Goal: Transaction & Acquisition: Download file/media

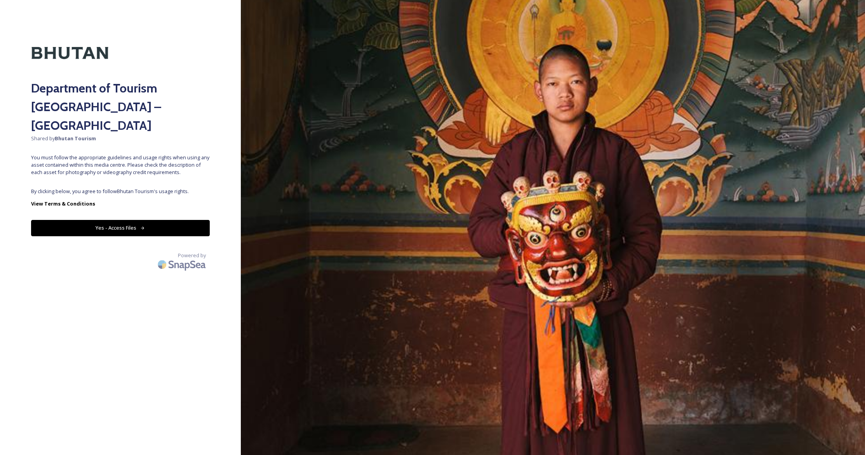
click at [97, 220] on button "Yes - Access Files" at bounding box center [120, 228] width 179 height 16
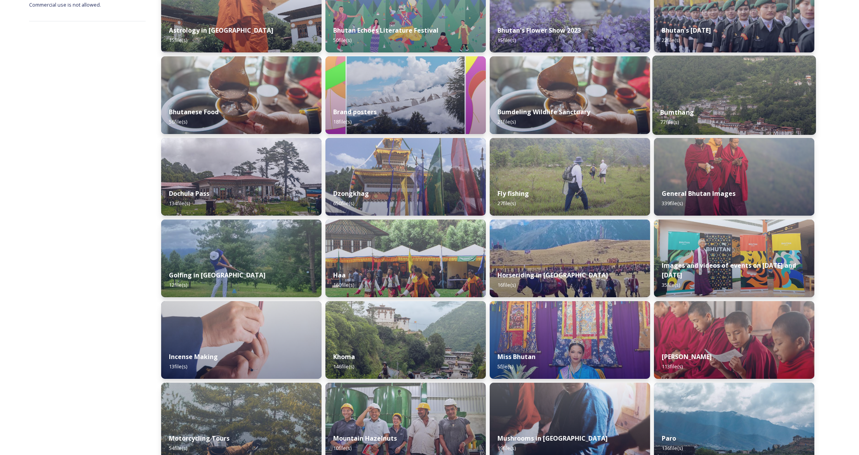
scroll to position [190, 0]
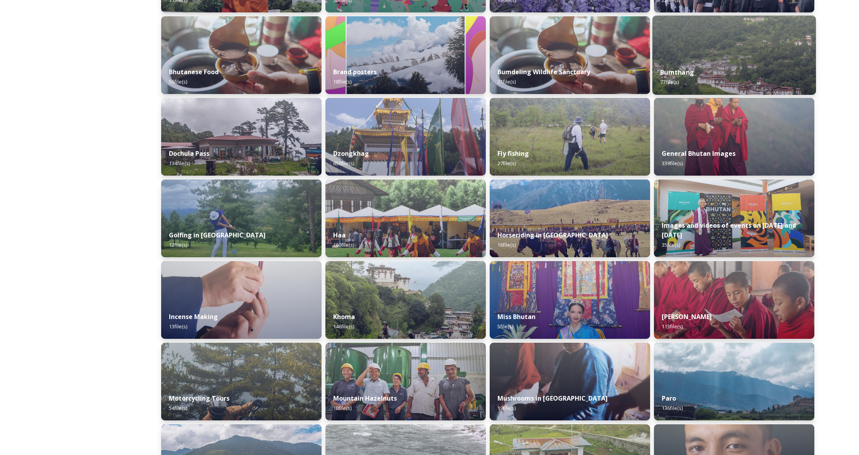
click at [742, 82] on div "Bumthang 77 file(s)" at bounding box center [733, 76] width 163 height 35
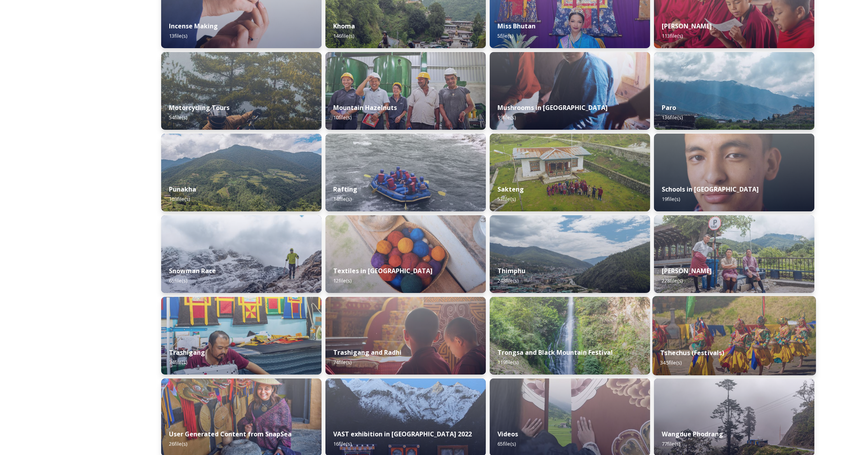
scroll to position [574, 0]
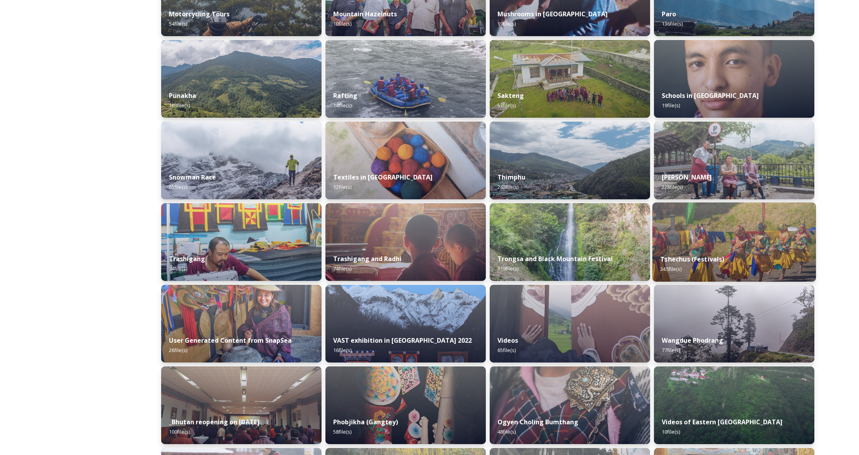
click at [753, 233] on img at bounding box center [733, 241] width 163 height 79
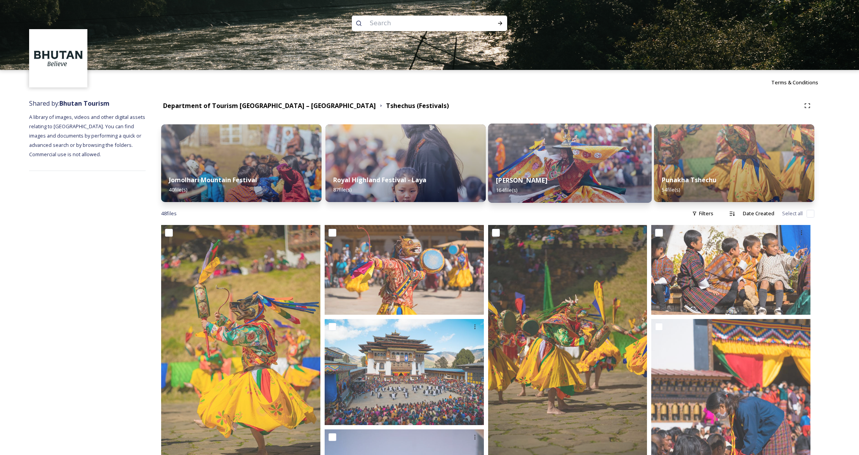
click at [591, 195] on div "Thimphu Tshechu 164 file(s)" at bounding box center [569, 184] width 163 height 35
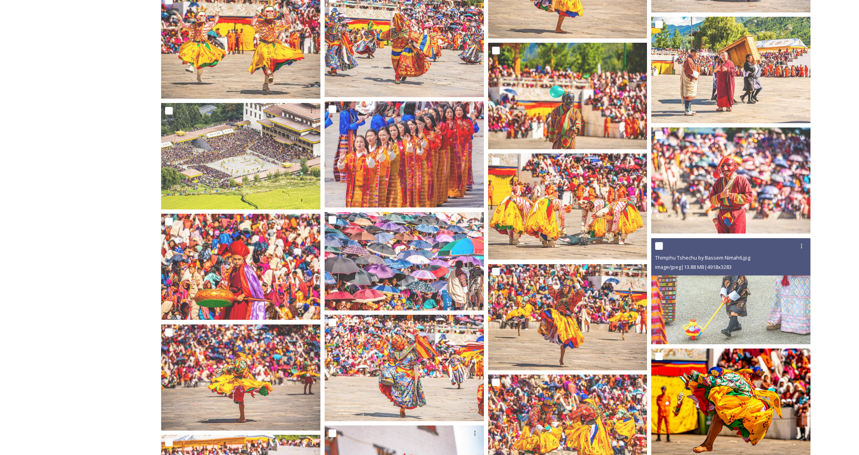
scroll to position [3873, 0]
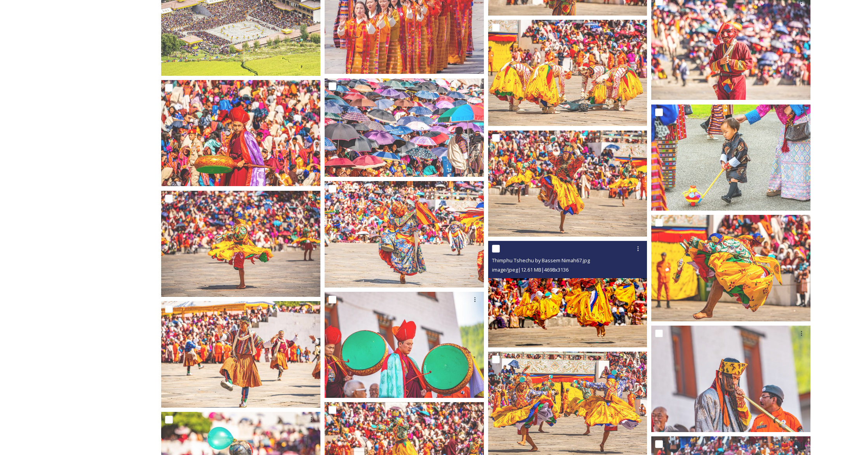
click at [613, 294] on img at bounding box center [567, 294] width 159 height 106
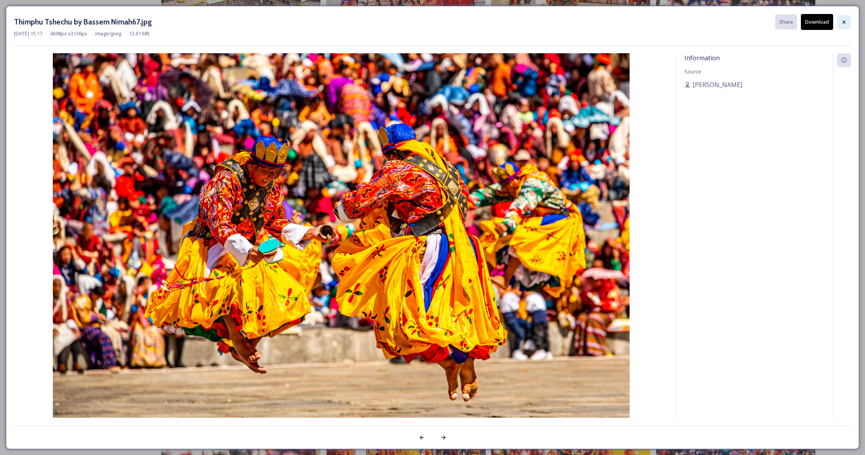
click at [847, 21] on icon at bounding box center [844, 22] width 6 height 6
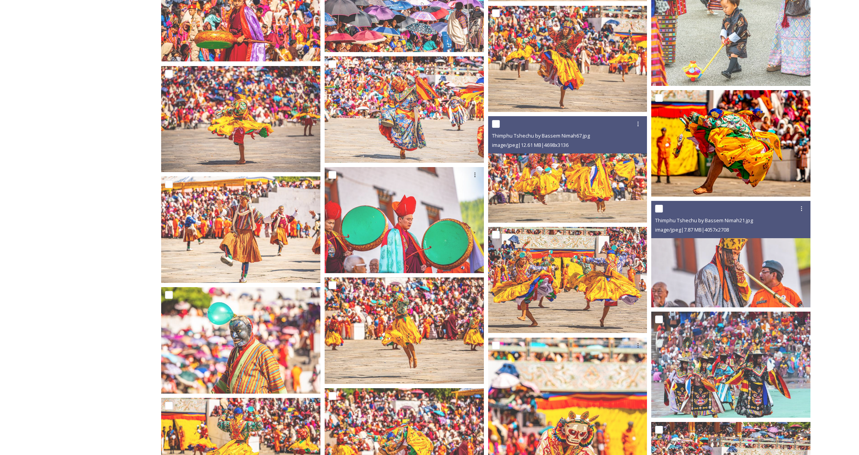
scroll to position [4037, 0]
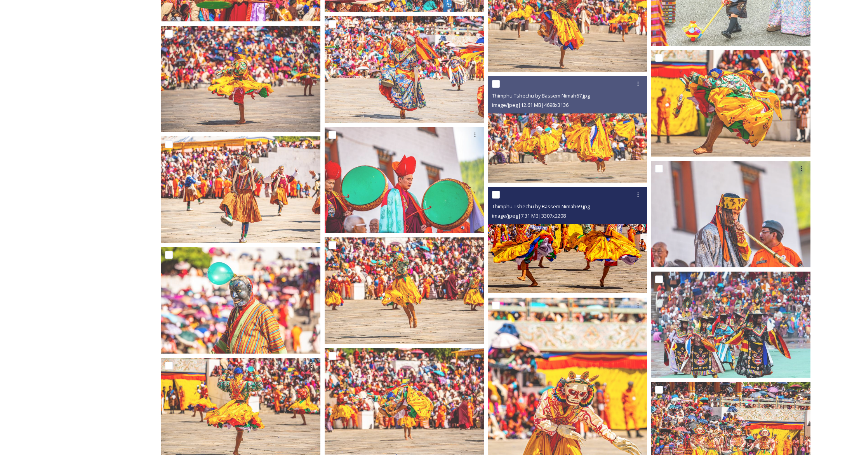
click at [609, 262] on img at bounding box center [567, 240] width 159 height 106
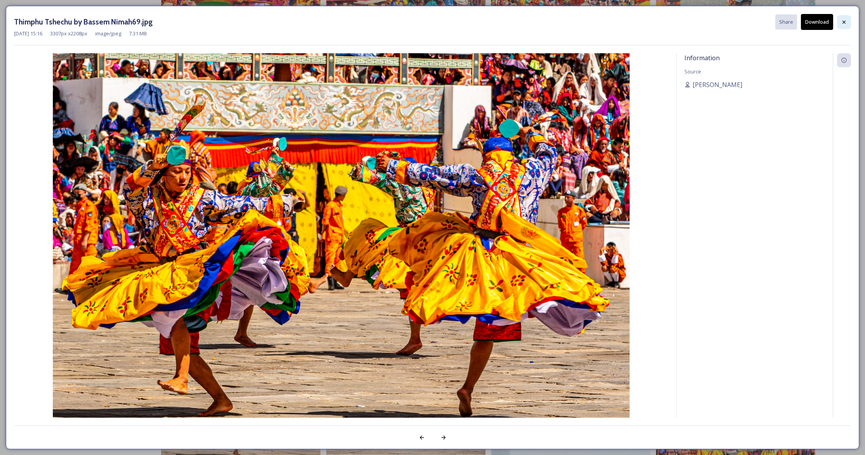
click at [841, 24] on icon at bounding box center [844, 22] width 6 height 6
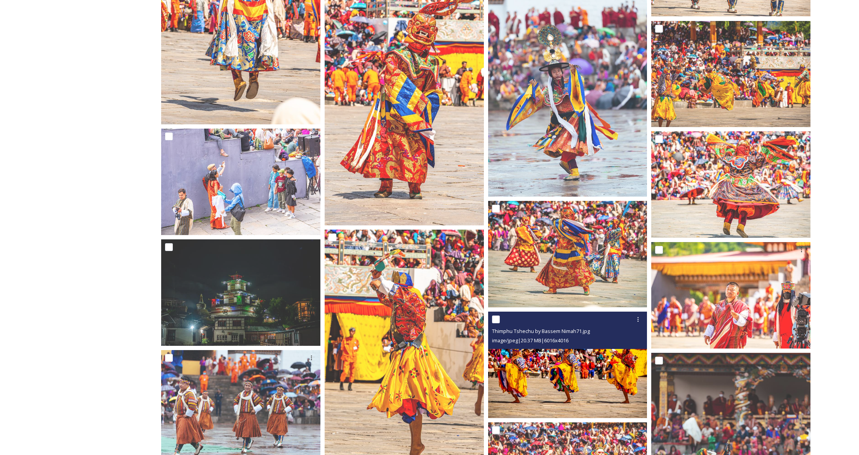
scroll to position [4571, 0]
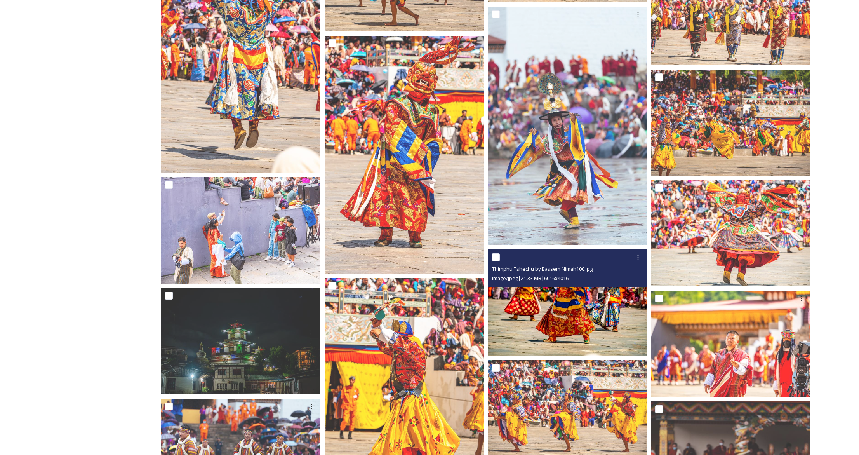
click at [586, 302] on img at bounding box center [567, 302] width 159 height 106
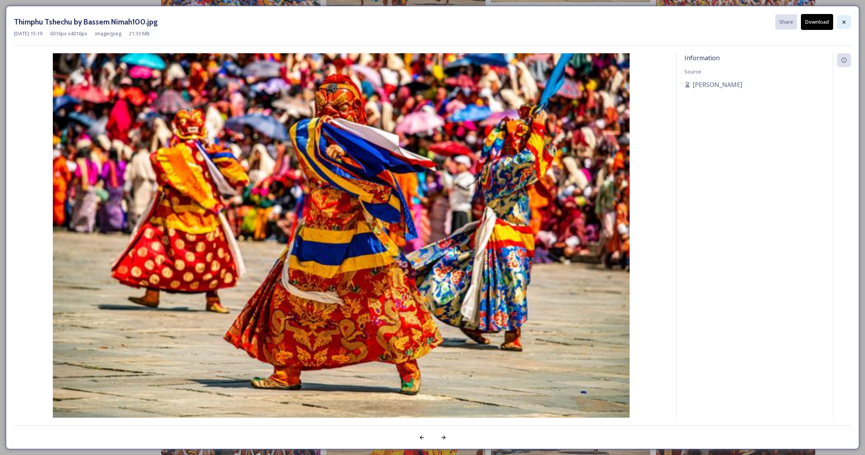
click at [847, 21] on icon at bounding box center [844, 22] width 6 height 6
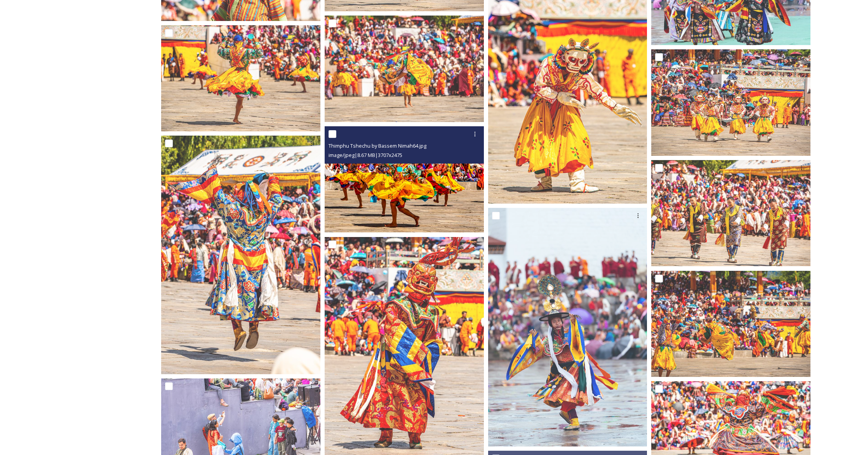
scroll to position [4238, 0]
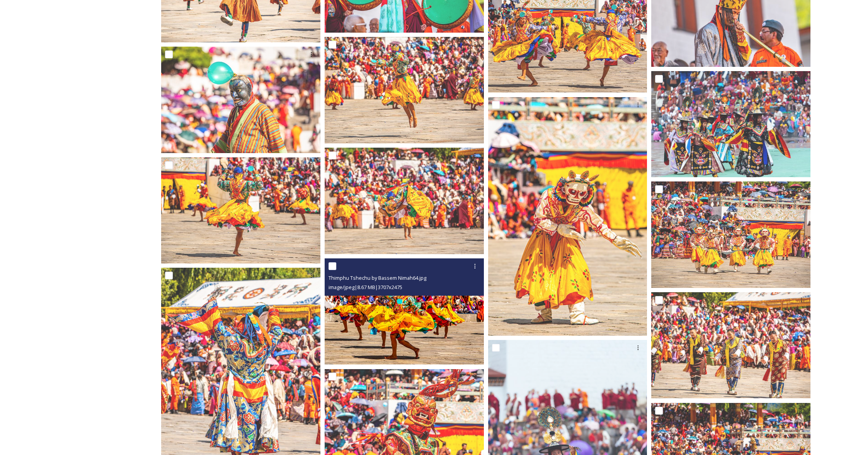
click at [405, 344] on img at bounding box center [404, 311] width 159 height 106
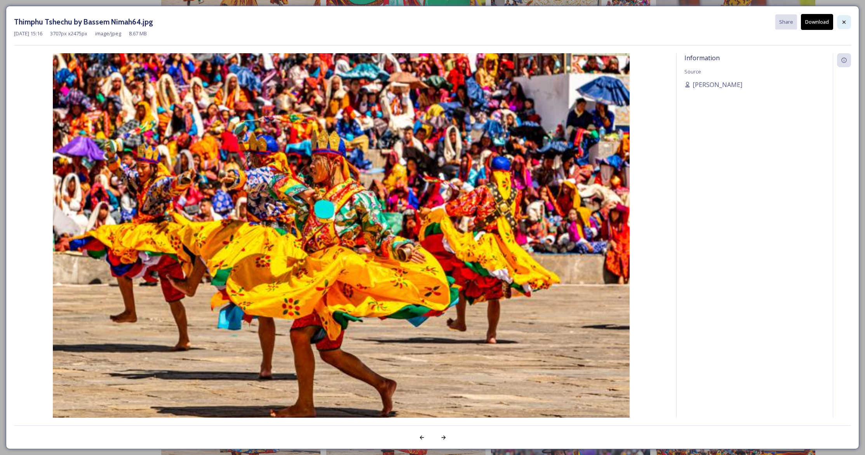
click at [845, 22] on icon at bounding box center [844, 22] width 6 height 6
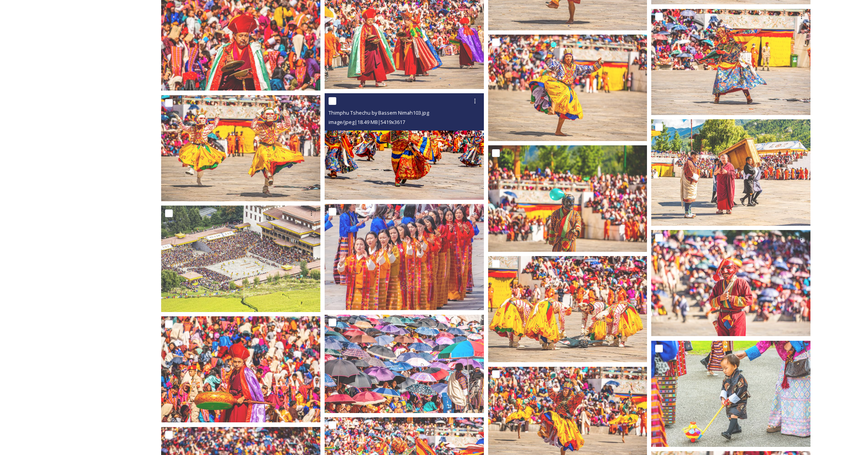
scroll to position [3541, 0]
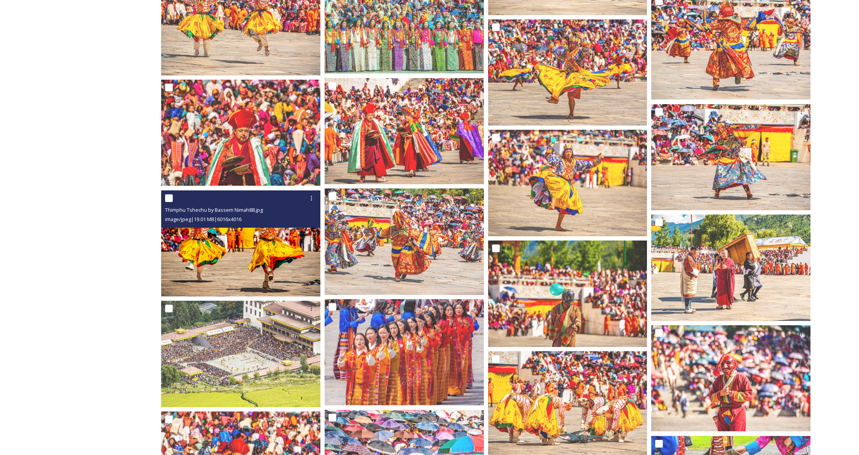
click at [270, 236] on img at bounding box center [240, 243] width 159 height 106
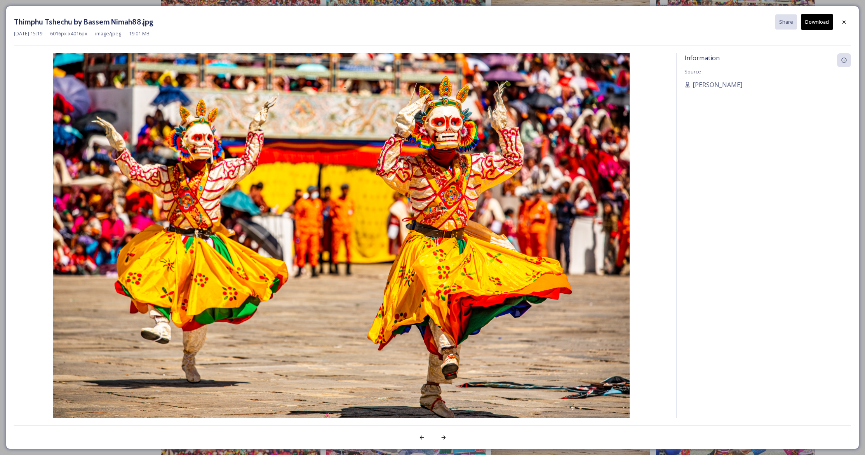
click at [822, 25] on button "Download" at bounding box center [817, 22] width 32 height 16
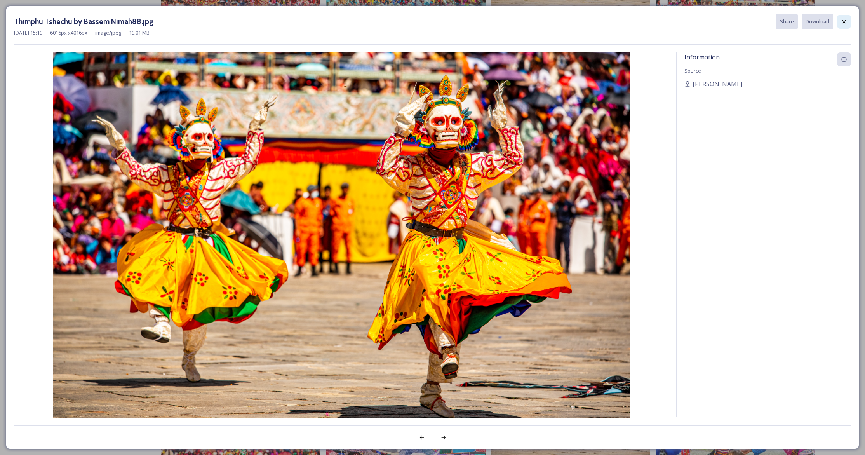
click at [844, 22] on icon at bounding box center [843, 21] width 3 height 3
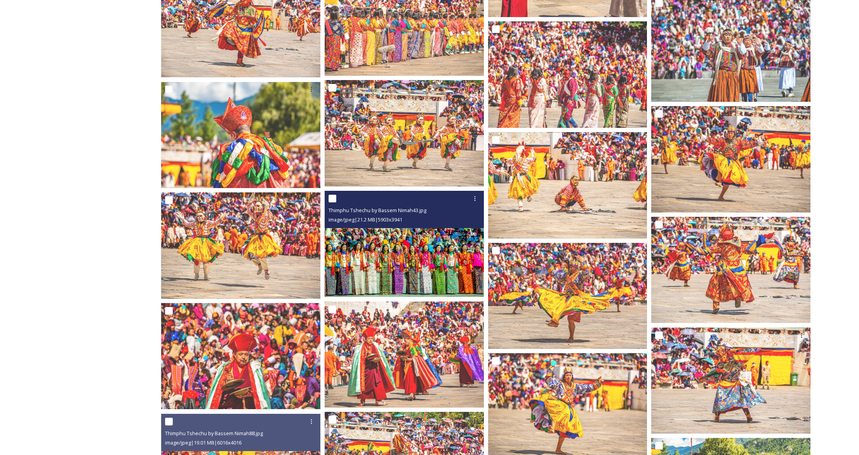
scroll to position [3284, 0]
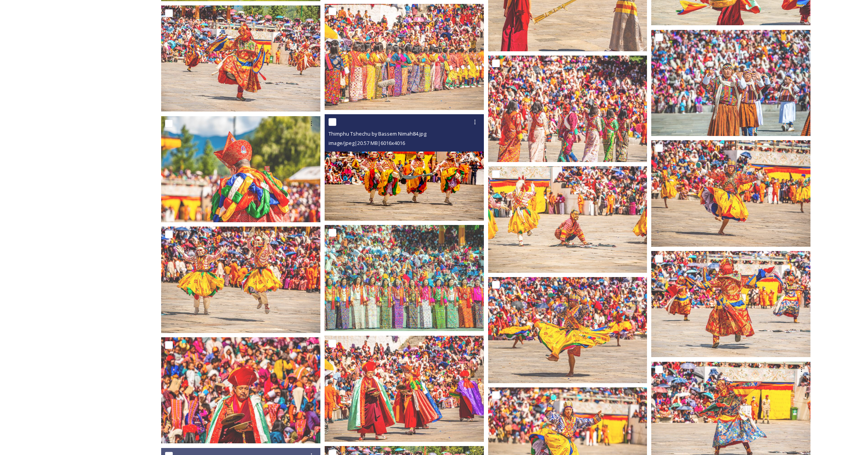
click at [424, 195] on img at bounding box center [404, 167] width 159 height 106
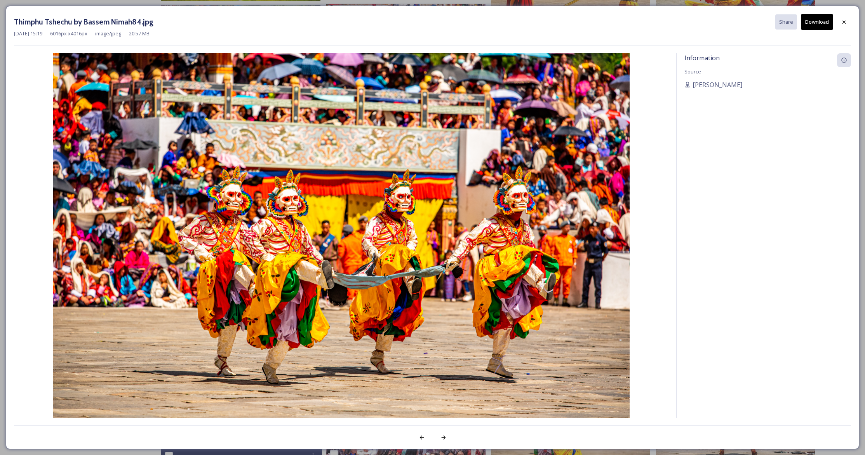
click at [810, 24] on button "Download" at bounding box center [817, 22] width 32 height 16
click at [845, 20] on icon at bounding box center [844, 22] width 6 height 6
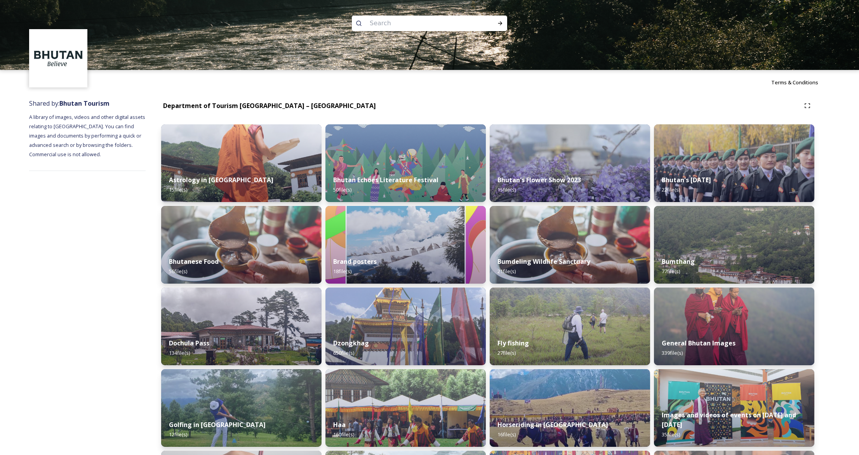
click at [441, 27] on input at bounding box center [419, 23] width 106 height 17
type input "royal family"
click at [500, 23] on icon at bounding box center [500, 23] width 6 height 6
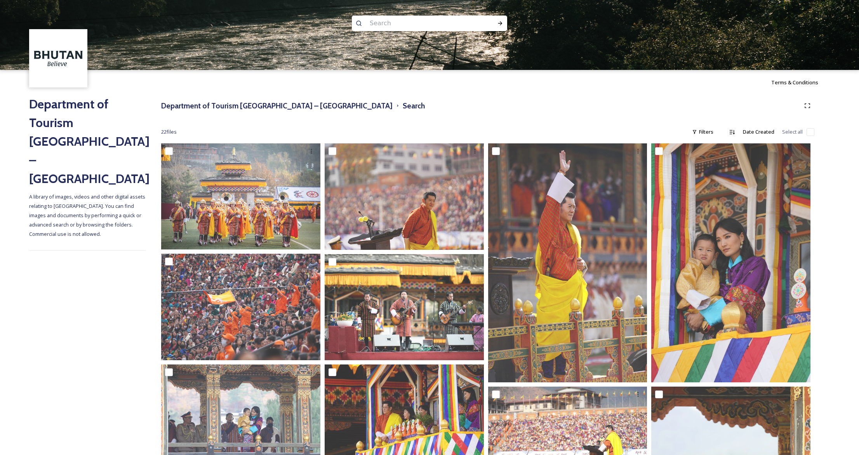
click at [400, 23] on input at bounding box center [419, 23] width 106 height 17
type input "king [PERSON_NAME]"
click at [501, 25] on icon at bounding box center [500, 23] width 6 height 6
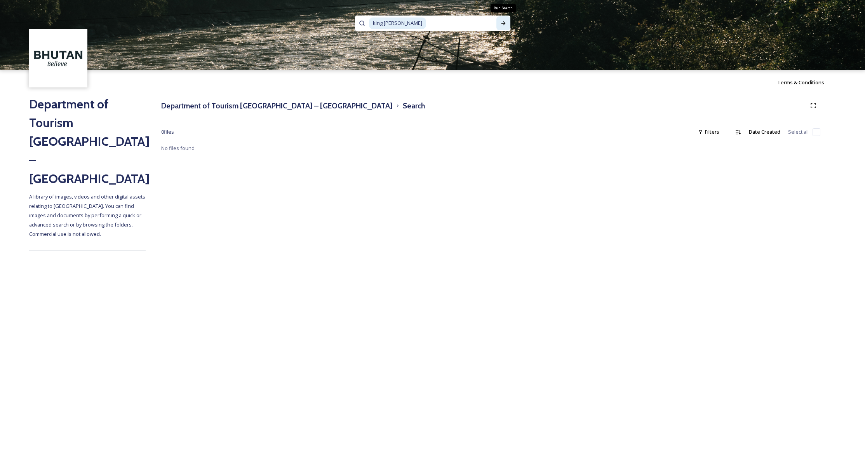
click at [505, 25] on icon at bounding box center [503, 23] width 6 height 6
